Goal: Use online tool/utility: Utilize a website feature to perform a specific function

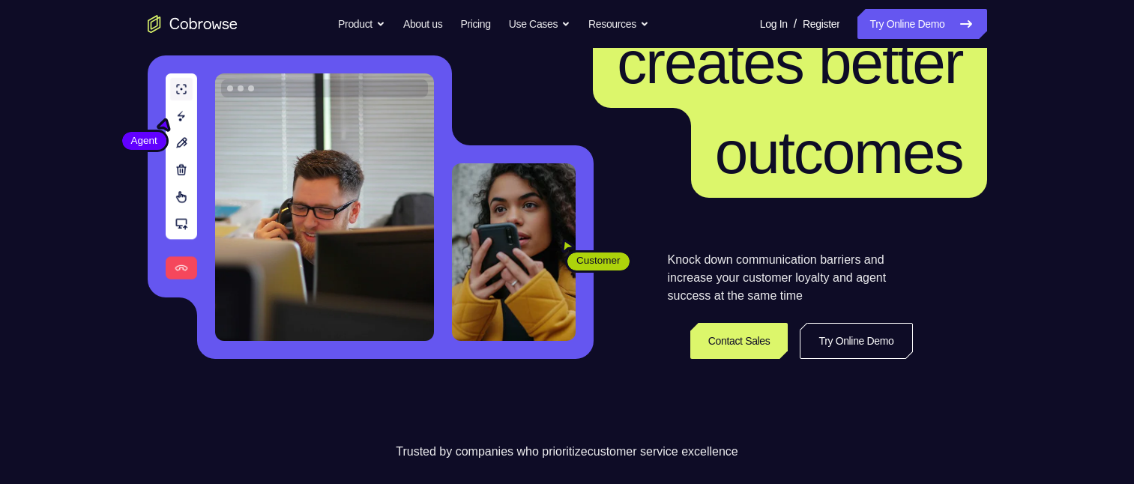
scroll to position [300, 0]
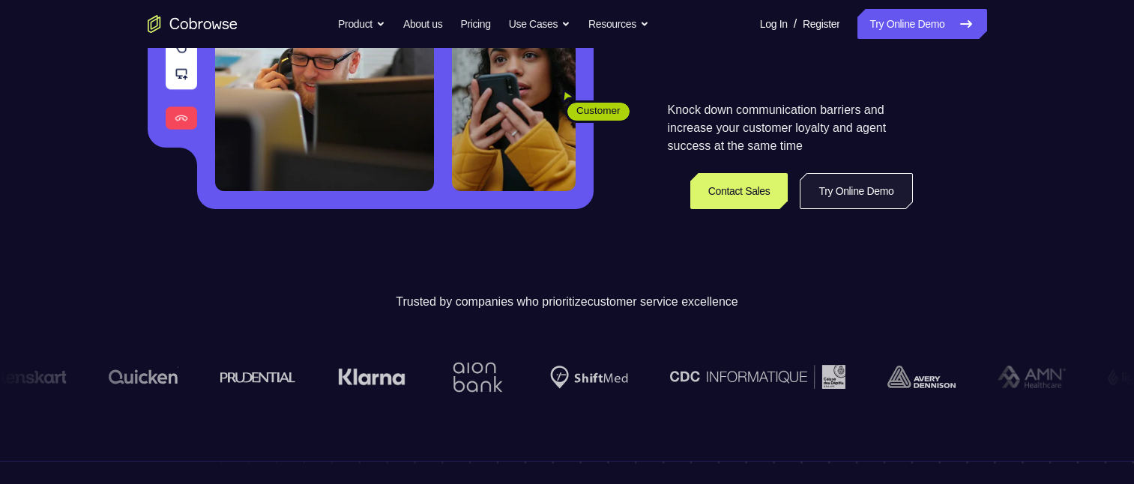
click at [854, 182] on link "Try Online Demo" at bounding box center [856, 191] width 112 height 36
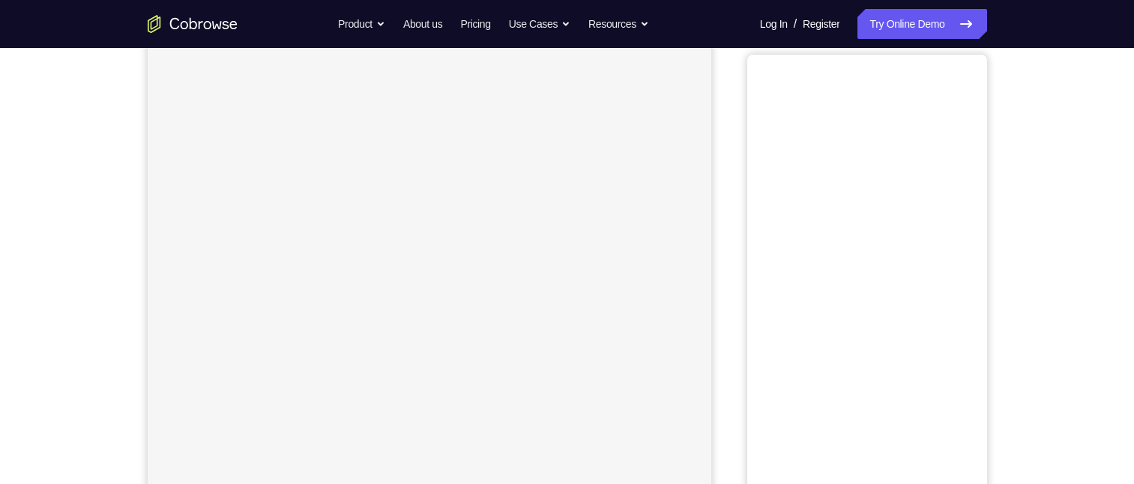
scroll to position [75, 0]
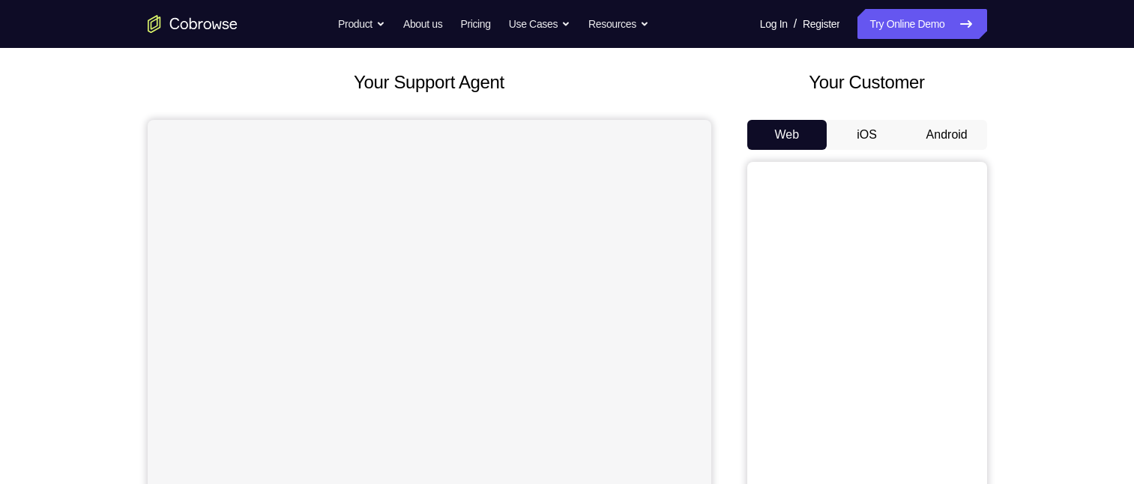
click at [956, 135] on button "Android" at bounding box center [947, 135] width 80 height 30
click at [941, 134] on button "Android" at bounding box center [947, 135] width 80 height 30
click at [938, 130] on button "Android" at bounding box center [947, 135] width 80 height 30
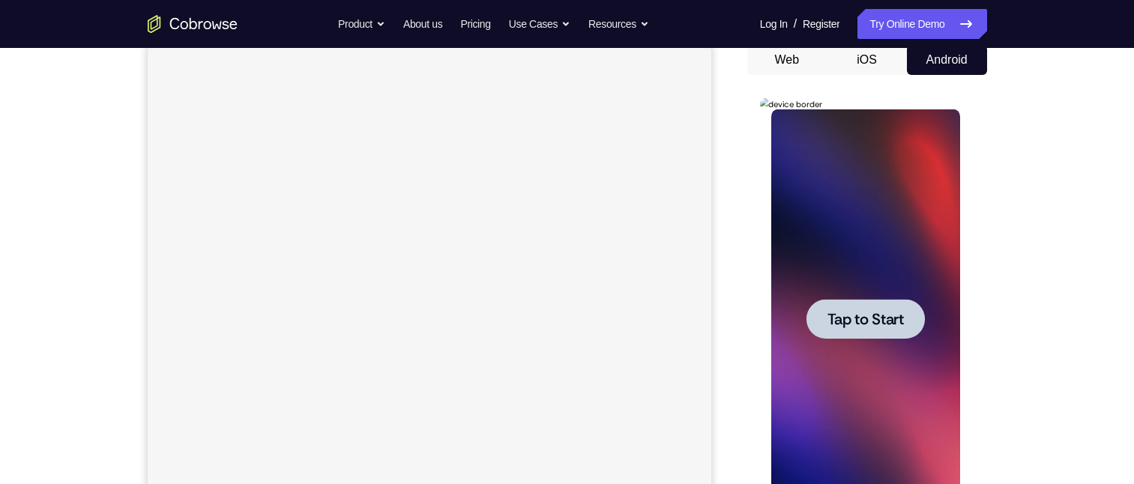
scroll to position [0, 0]
click at [887, 316] on span "Tap to Start" at bounding box center [865, 319] width 76 height 15
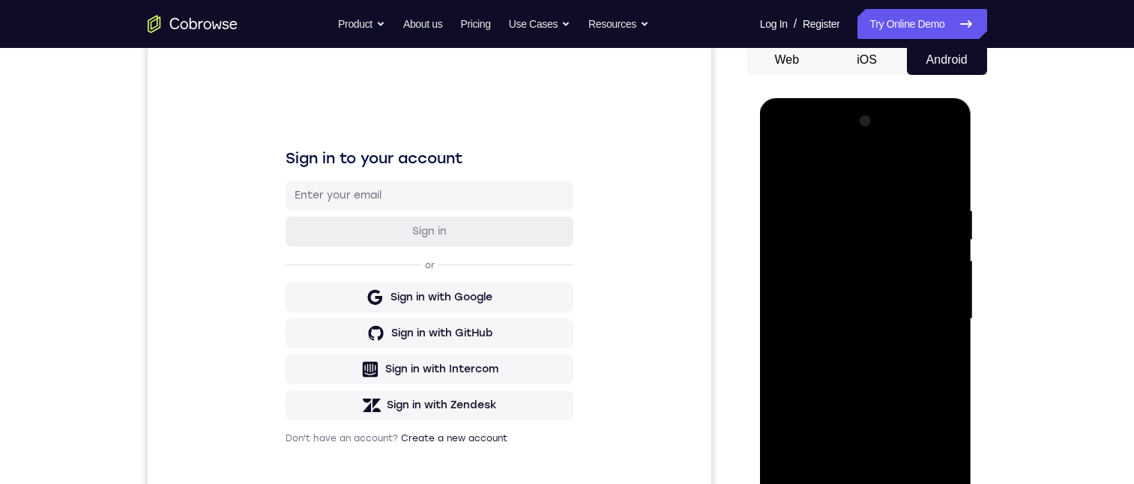
scroll to position [225, 0]
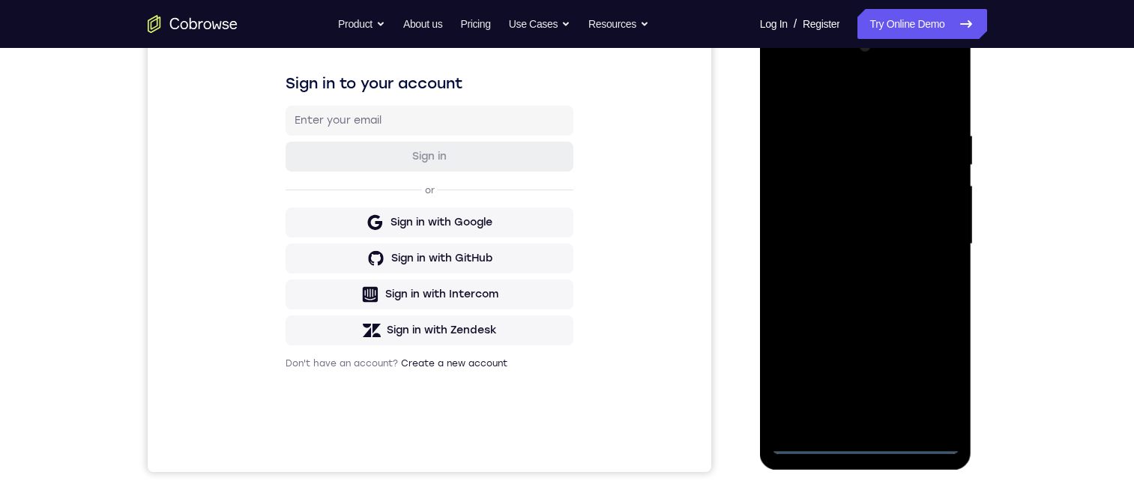
click at [866, 442] on div at bounding box center [865, 244] width 189 height 420
click at [932, 372] on div at bounding box center [865, 244] width 189 height 420
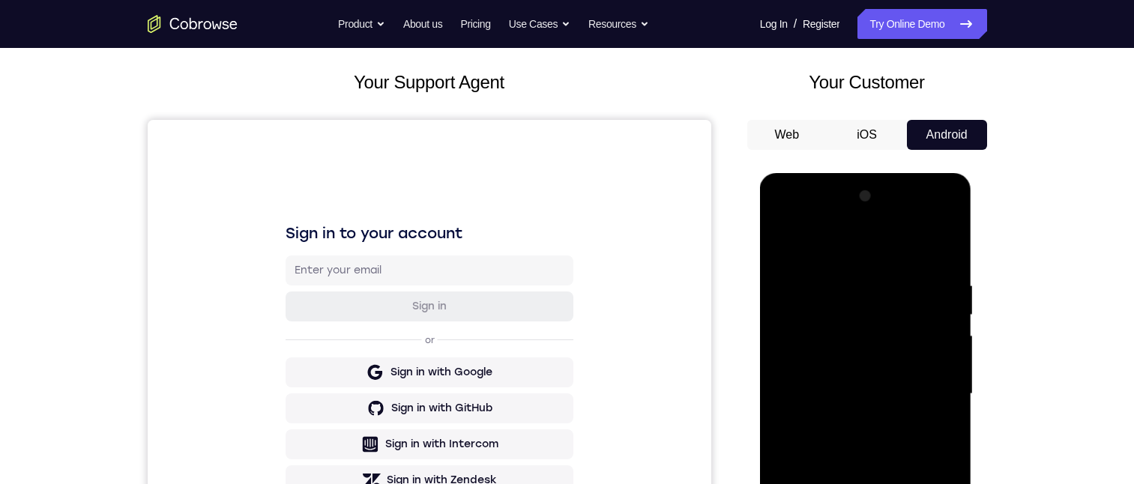
click at [825, 220] on div at bounding box center [865, 394] width 189 height 420
click at [845, 352] on div at bounding box center [865, 394] width 189 height 420
click at [859, 314] on div at bounding box center [865, 394] width 189 height 420
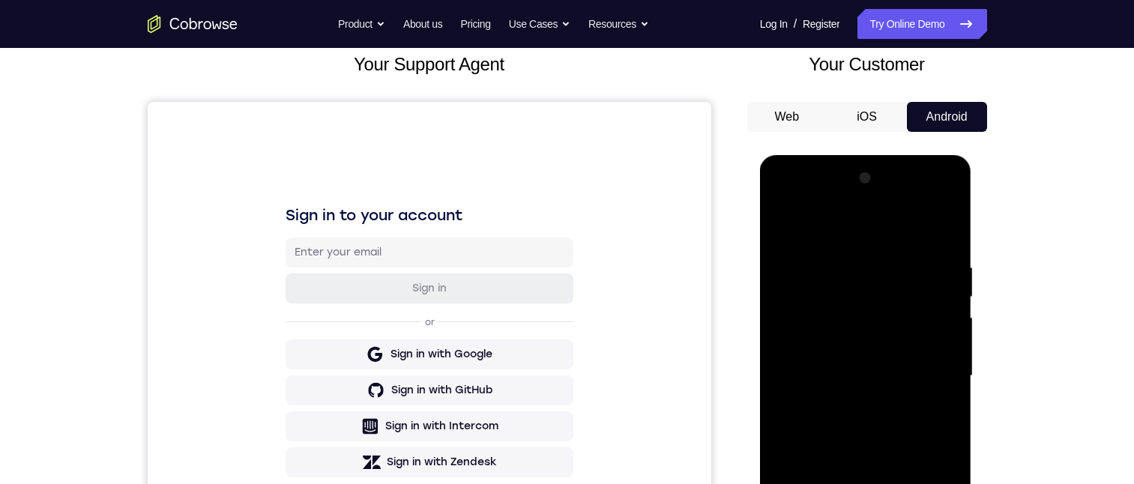
scroll to position [225, 0]
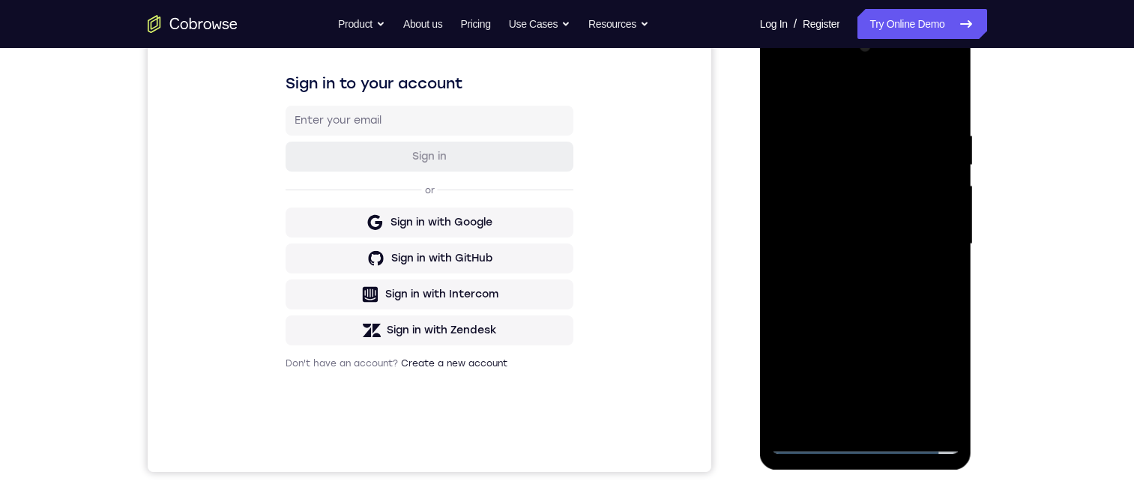
click at [947, 419] on div at bounding box center [865, 244] width 189 height 420
drag, startPoint x: 857, startPoint y: 356, endPoint x: 920, endPoint y: 218, distance: 151.9
click at [920, 218] on div at bounding box center [865, 244] width 189 height 420
click at [859, 134] on div at bounding box center [865, 244] width 189 height 420
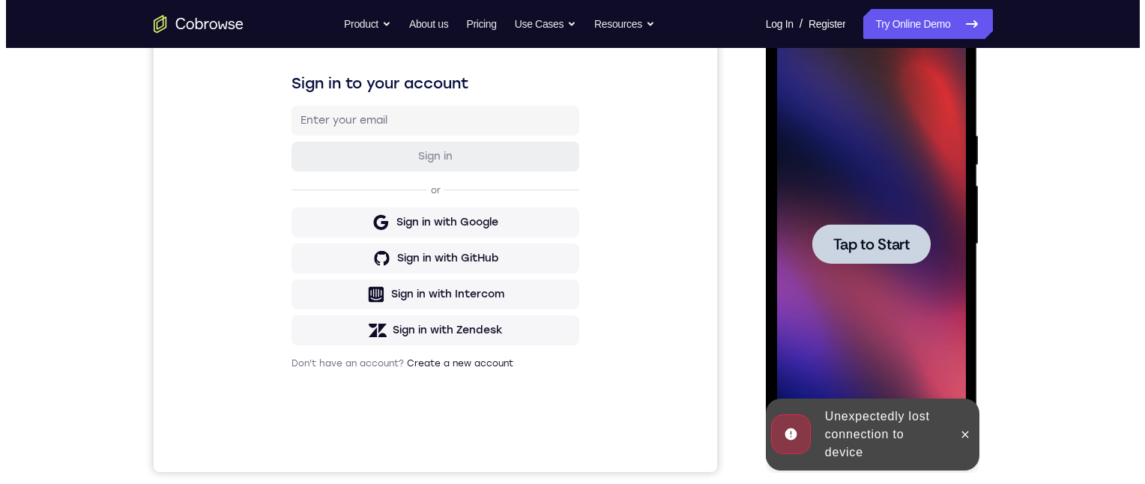
scroll to position [0, 0]
